Goal: Information Seeking & Learning: Learn about a topic

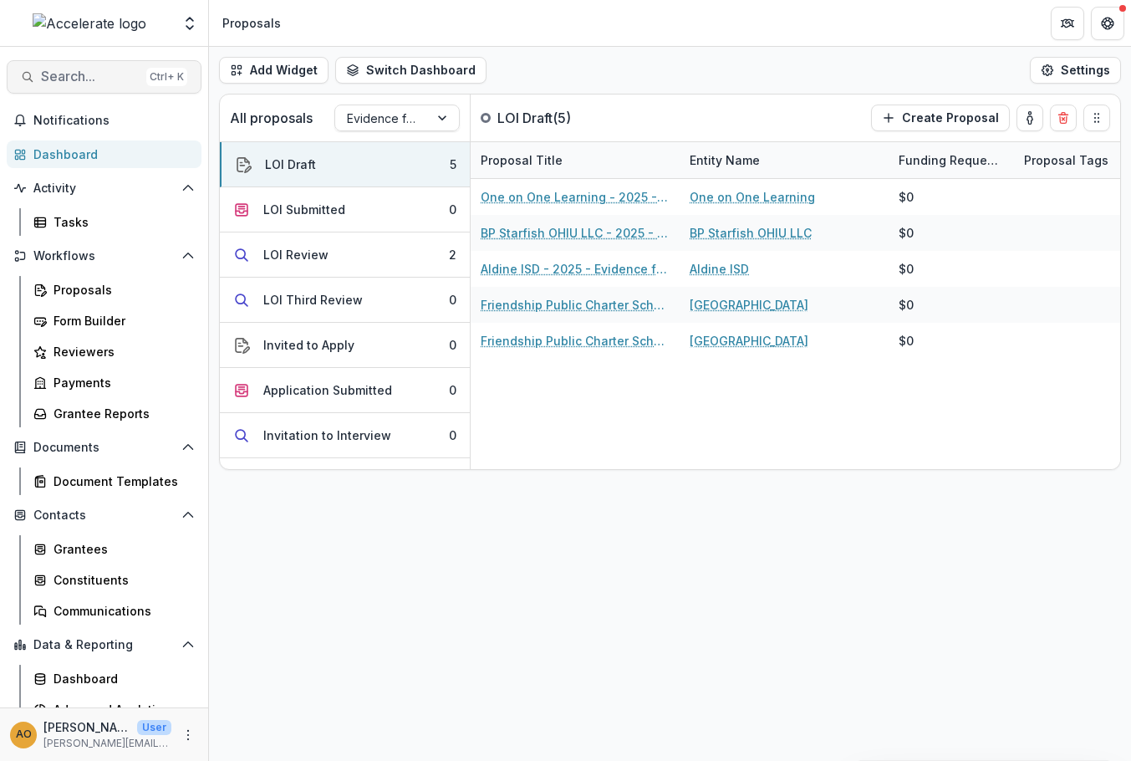
click at [76, 84] on span "Search..." at bounding box center [90, 77] width 99 height 16
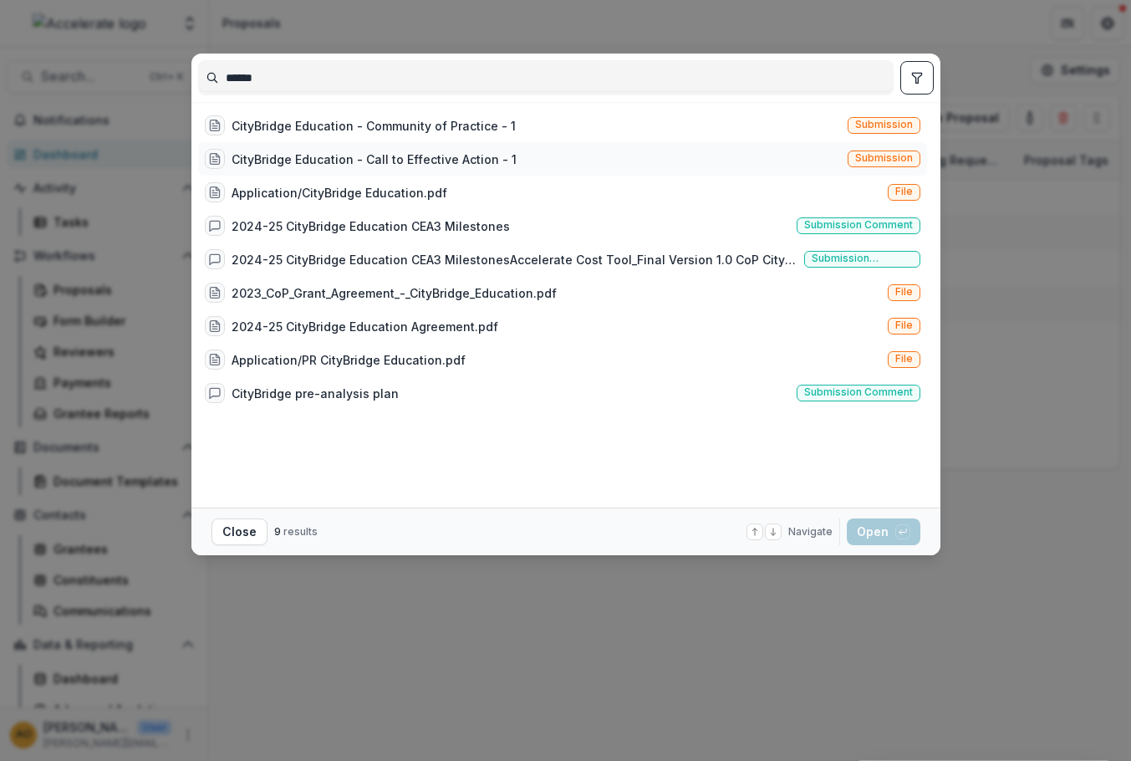
type input "******"
click at [420, 160] on div "CityBridge Education - Call to Effective Action - 1" at bounding box center [374, 159] width 285 height 18
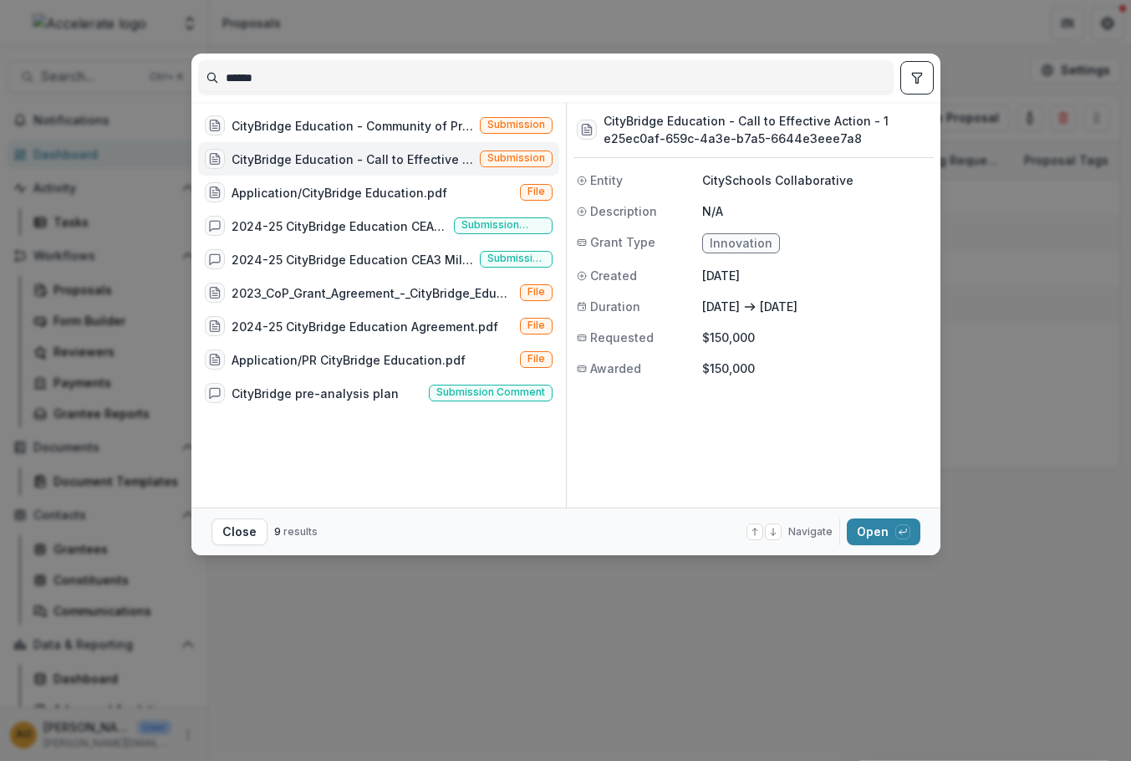
click at [814, 181] on p "CitySchools Collaborative" at bounding box center [816, 180] width 228 height 18
click at [792, 183] on p "CitySchools Collaborative" at bounding box center [816, 180] width 228 height 18
click at [879, 535] on button "Open with enter key" at bounding box center [884, 531] width 74 height 27
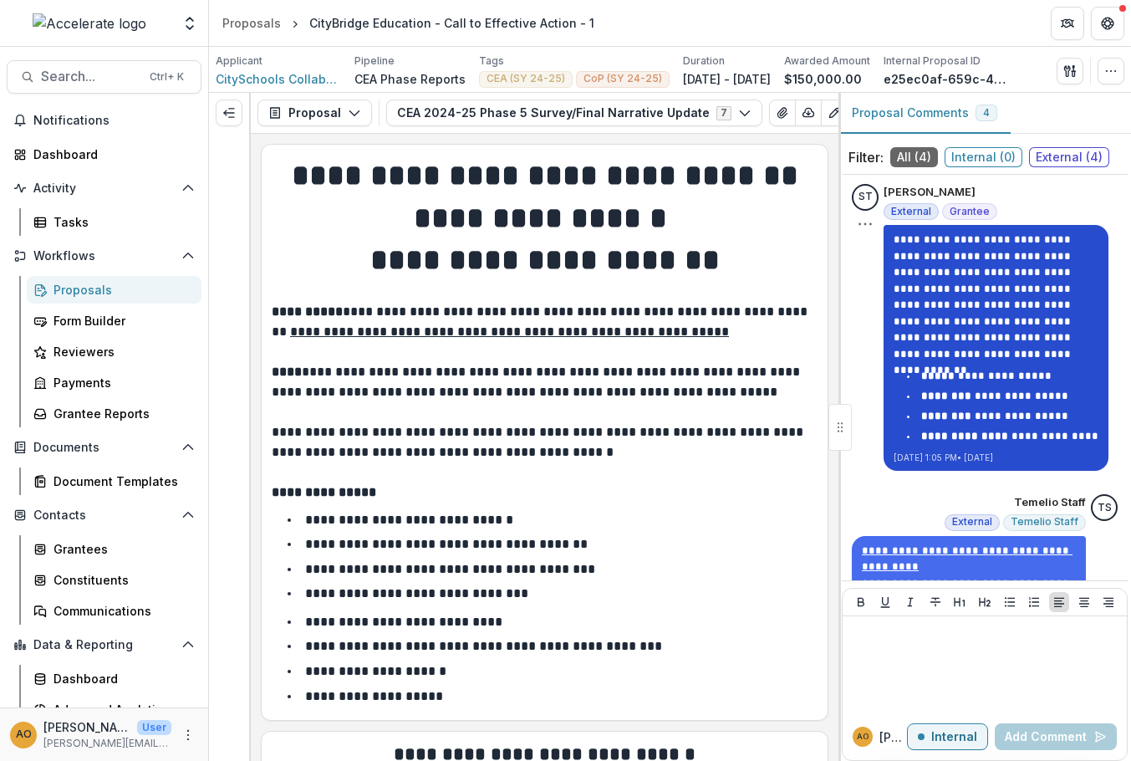
scroll to position [217, 0]
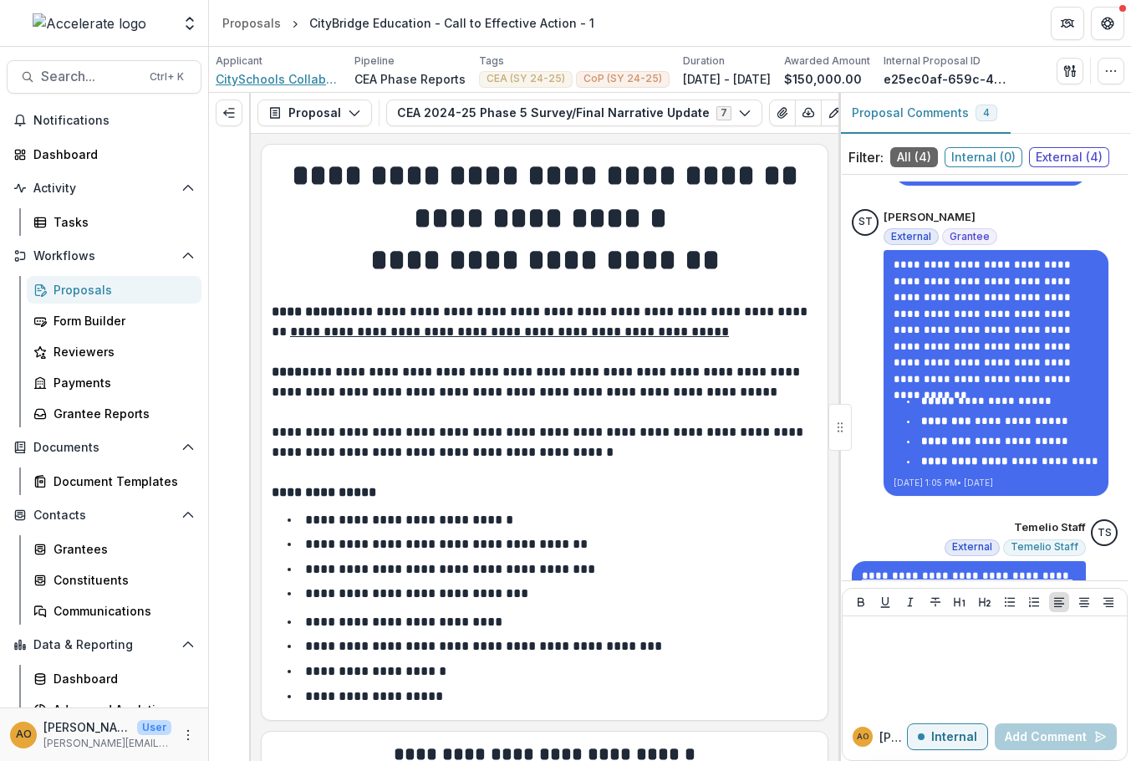
click at [290, 79] on span "CitySchools Collaborative" at bounding box center [278, 79] width 125 height 18
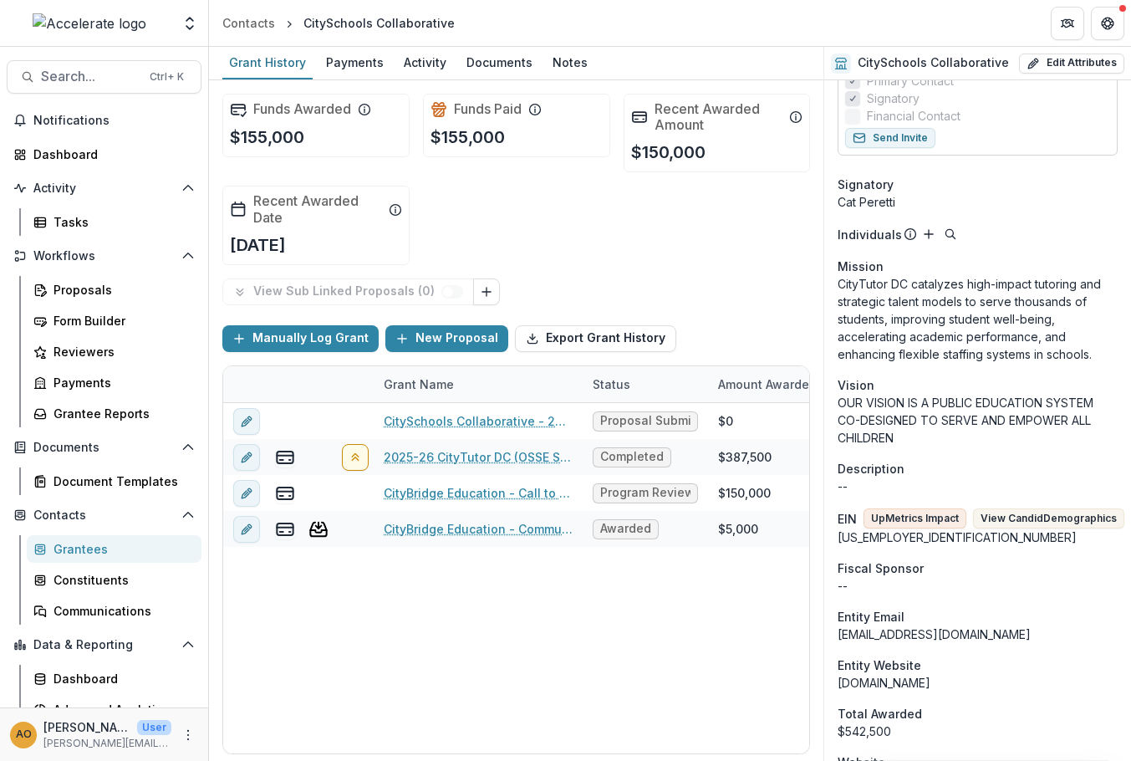
scroll to position [418, 0]
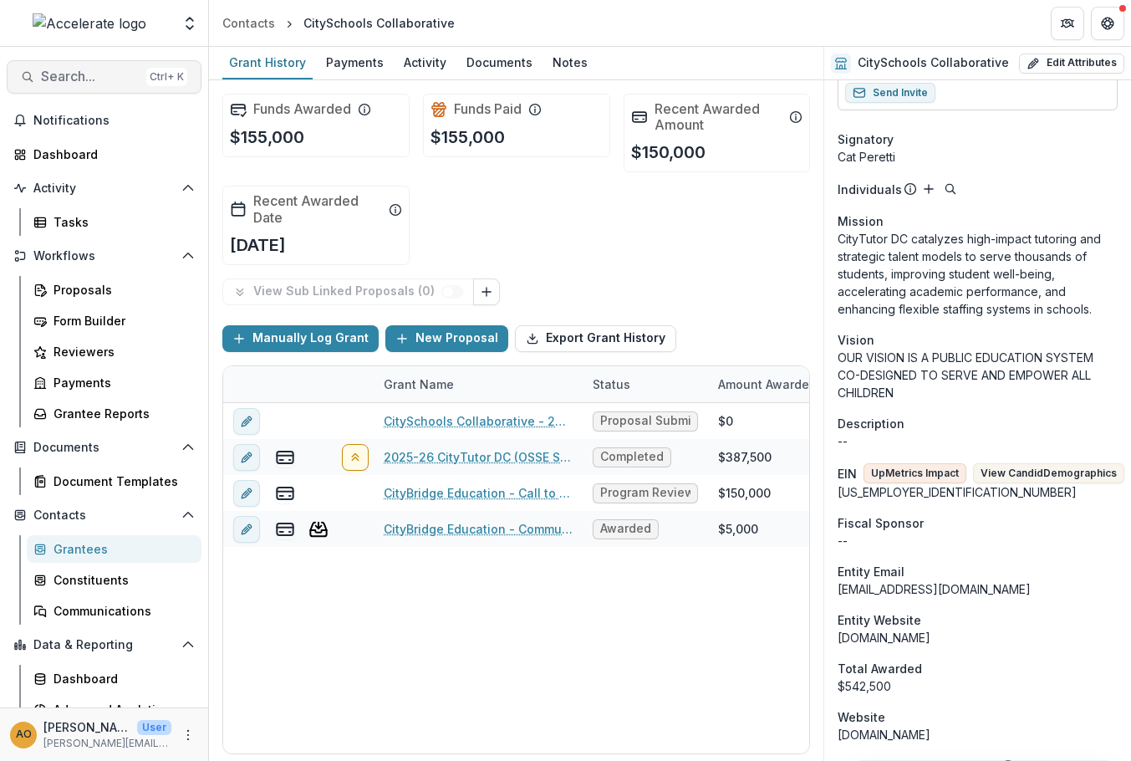
click at [76, 78] on span "Search..." at bounding box center [90, 77] width 99 height 16
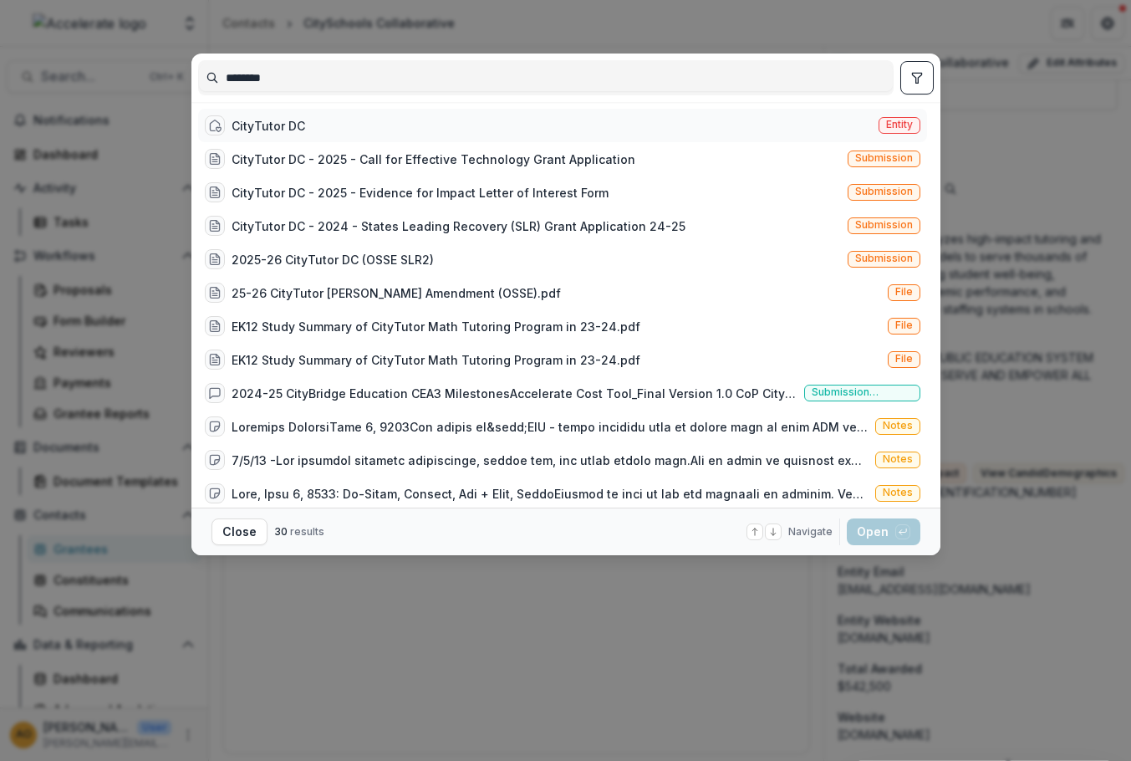
type input "********"
click at [293, 118] on div "CityTutor DC" at bounding box center [269, 126] width 74 height 18
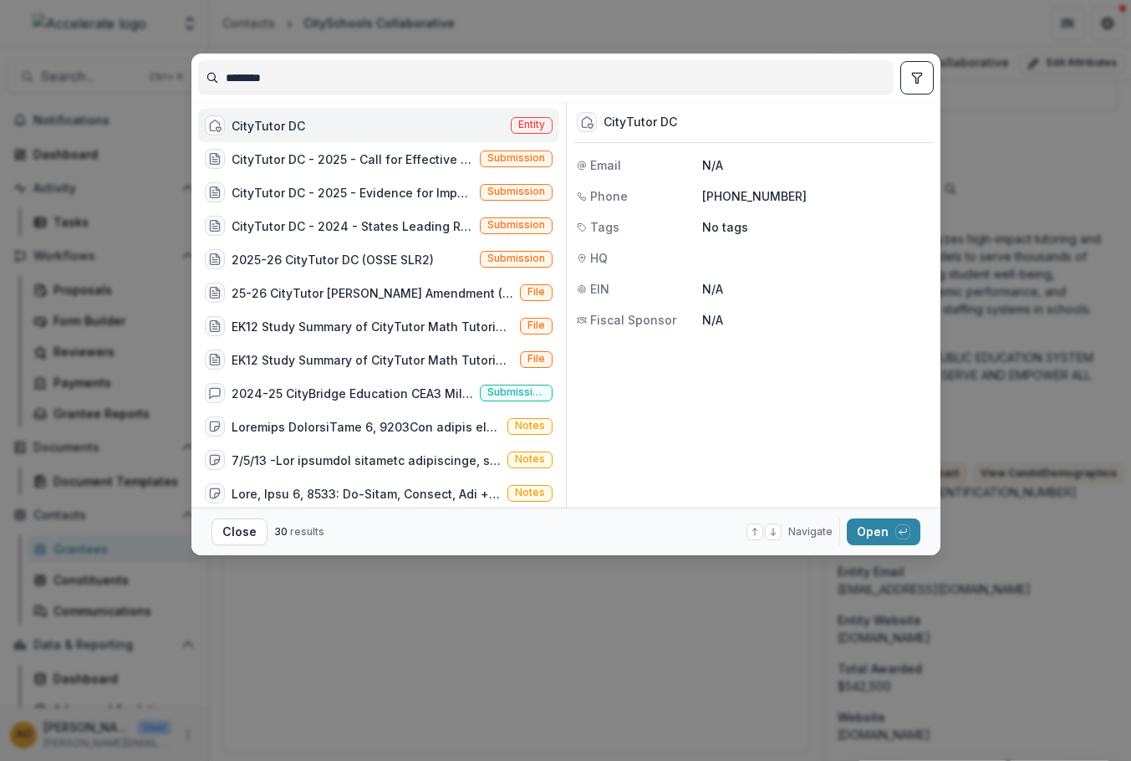
click at [518, 127] on span "Entity" at bounding box center [531, 125] width 27 height 12
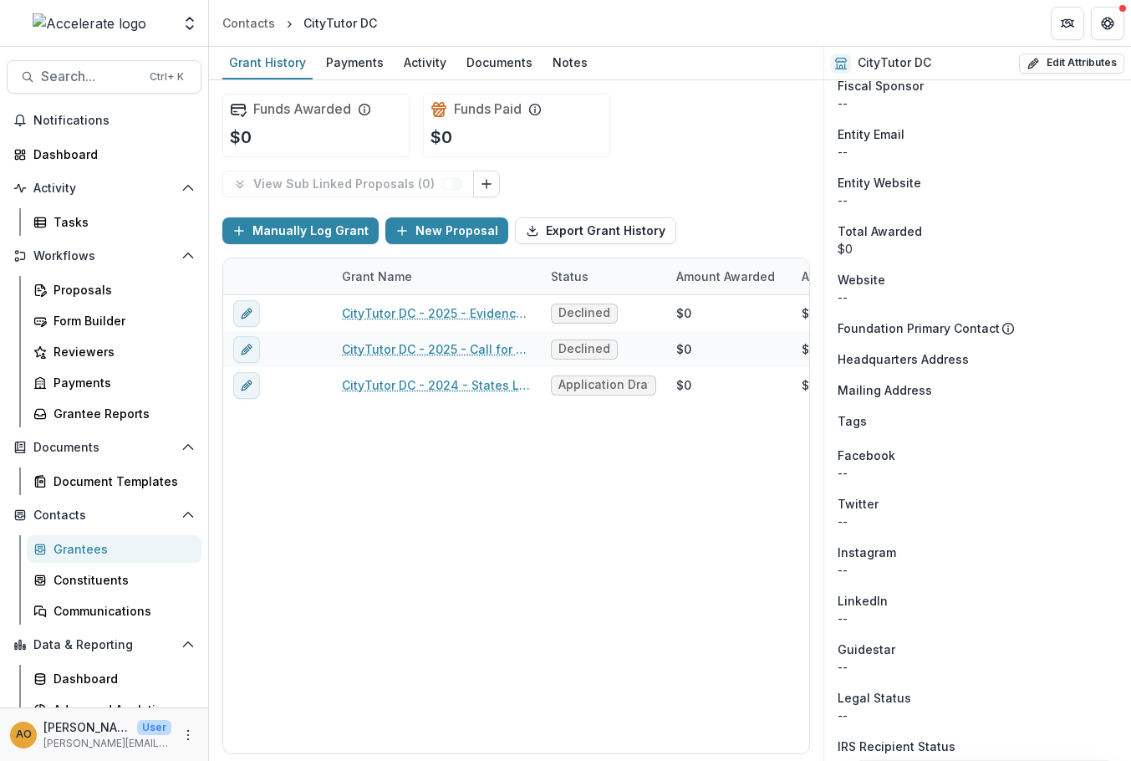
scroll to position [344, 0]
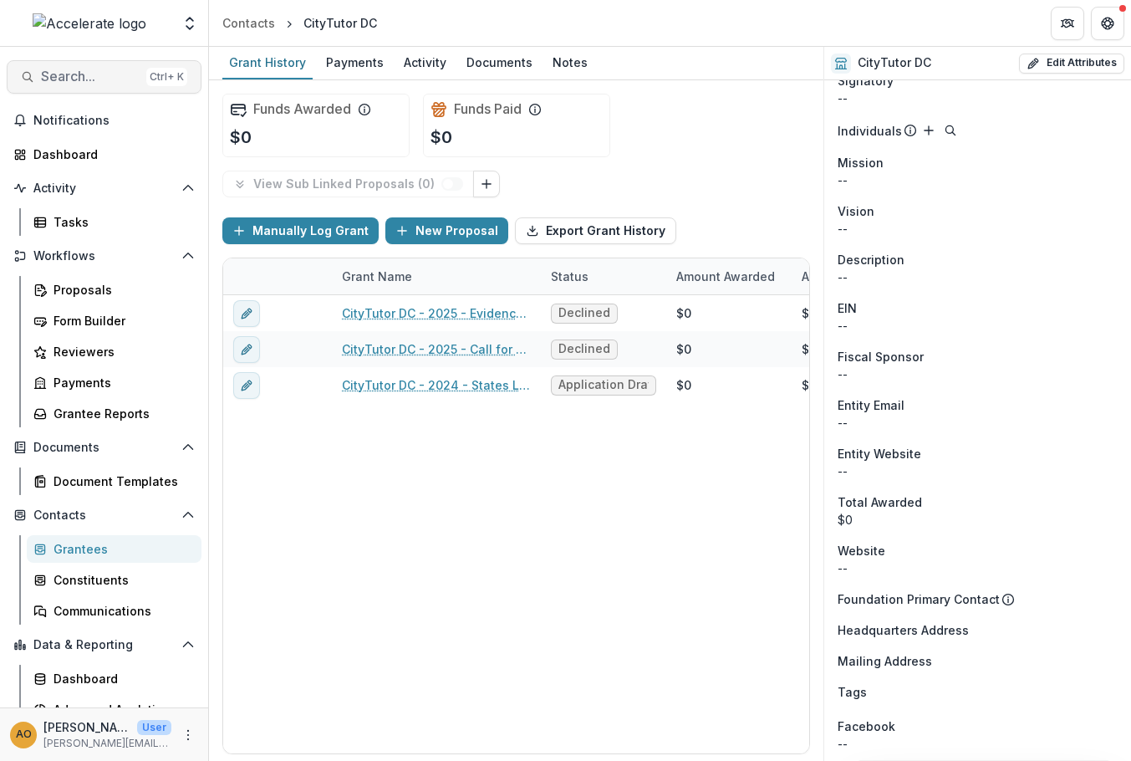
click at [84, 75] on span "Search..." at bounding box center [90, 77] width 99 height 16
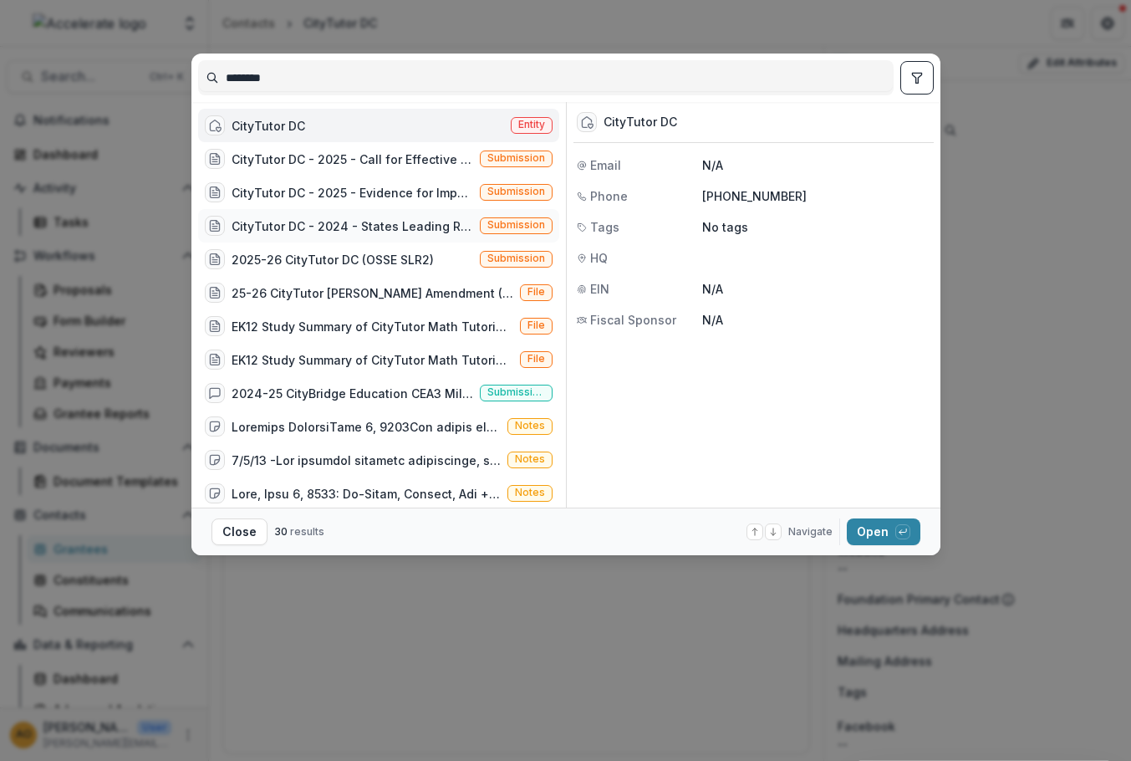
click at [412, 225] on div "CityTutor DC - 2024 - States Leading Recovery (SLR) Grant Application 24-25" at bounding box center [353, 226] width 242 height 18
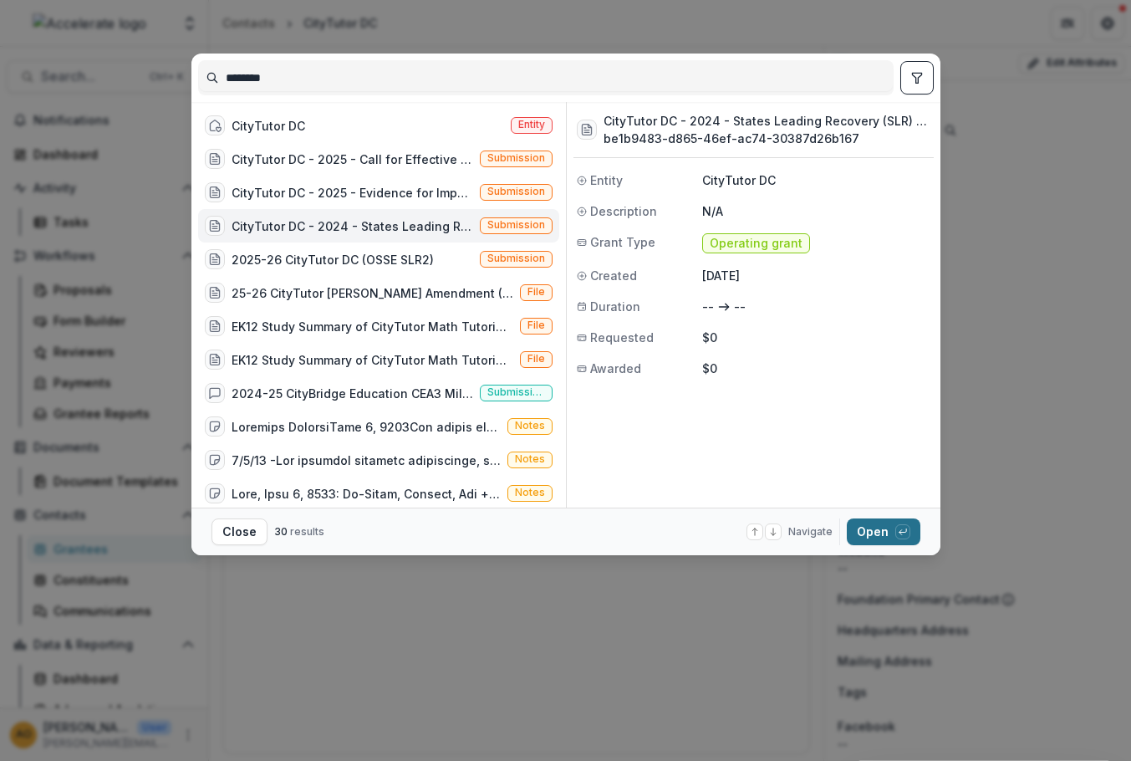
click at [879, 531] on button "Open with enter key" at bounding box center [884, 531] width 74 height 27
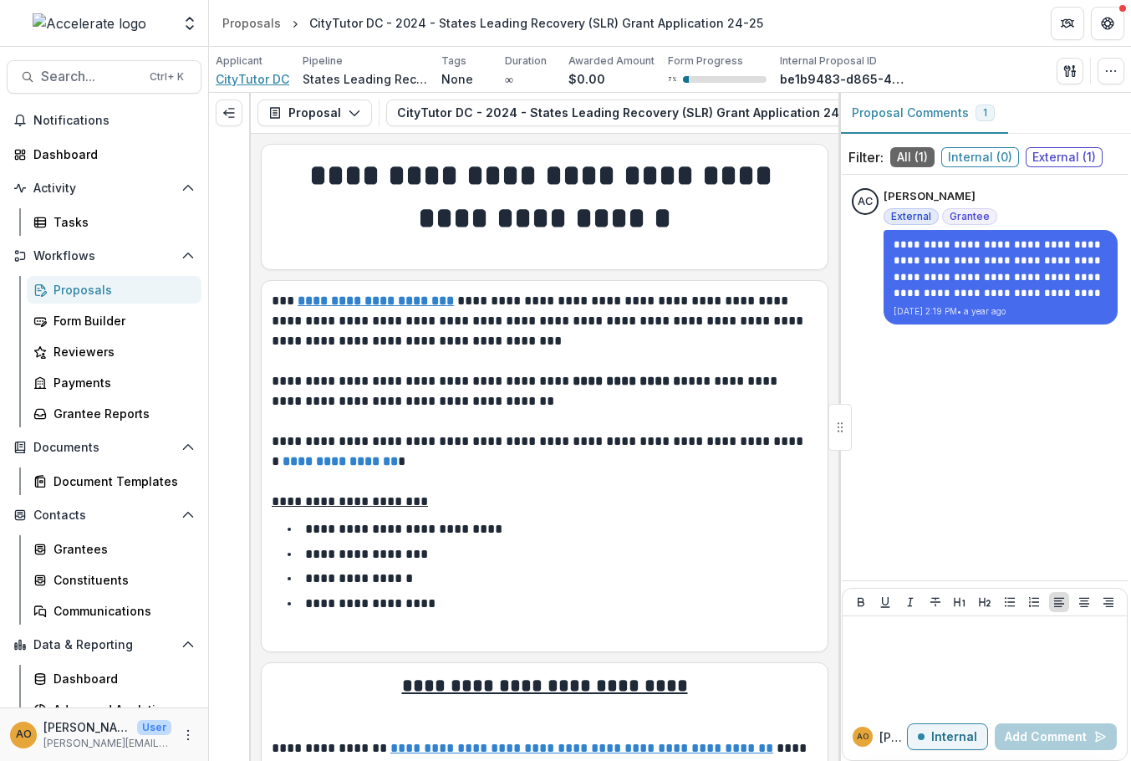
click at [247, 77] on span "CityTutor DC" at bounding box center [253, 79] width 74 height 18
